Goal: Task Accomplishment & Management: Use online tool/utility

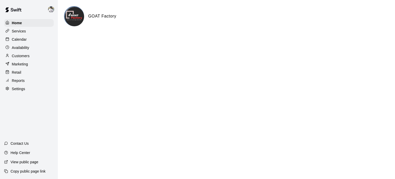
click at [23, 32] on p "Services" at bounding box center [19, 31] width 14 height 5
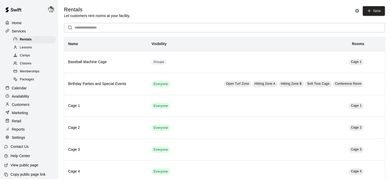
click at [24, 58] on span "Camps" at bounding box center [25, 55] width 10 height 5
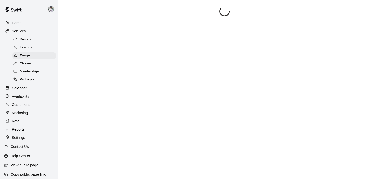
click at [23, 64] on span "Classes" at bounding box center [26, 63] width 12 height 5
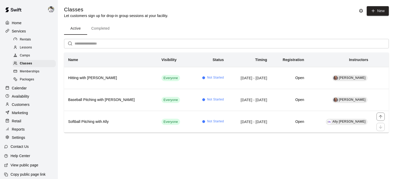
click at [91, 121] on h6 "Softball Pitching with Ally" at bounding box center [110, 122] width 85 height 6
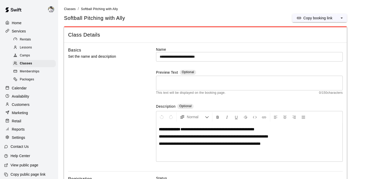
click at [306, 17] on p "Copy booking link" at bounding box center [317, 17] width 29 height 5
click at [71, 7] on span "Classes" at bounding box center [70, 9] width 12 height 4
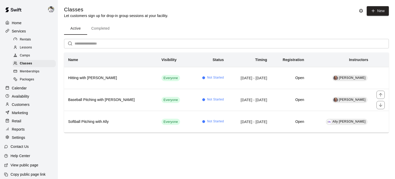
click at [90, 100] on h6 "Baseball Pitching with [PERSON_NAME]" at bounding box center [110, 100] width 85 height 6
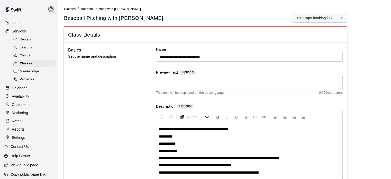
click at [304, 20] on button "Copy booking link" at bounding box center [314, 18] width 44 height 8
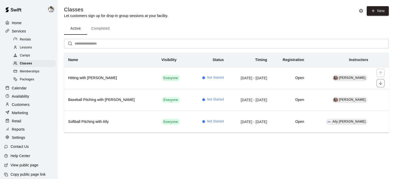
click at [92, 78] on h6 "Hitting with [PERSON_NAME]" at bounding box center [110, 78] width 85 height 6
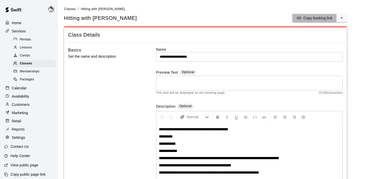
click at [296, 20] on button "Copy booking link" at bounding box center [314, 18] width 44 height 8
click at [14, 9] on img at bounding box center [13, 9] width 27 height 15
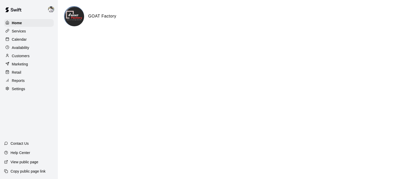
click at [20, 32] on p "Services" at bounding box center [19, 31] width 14 height 5
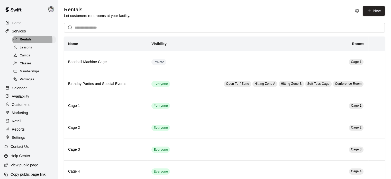
click at [17, 41] on div at bounding box center [16, 39] width 6 height 5
click at [22, 50] on span "Lessons" at bounding box center [26, 47] width 12 height 5
